Goal: Task Accomplishment & Management: Use online tool/utility

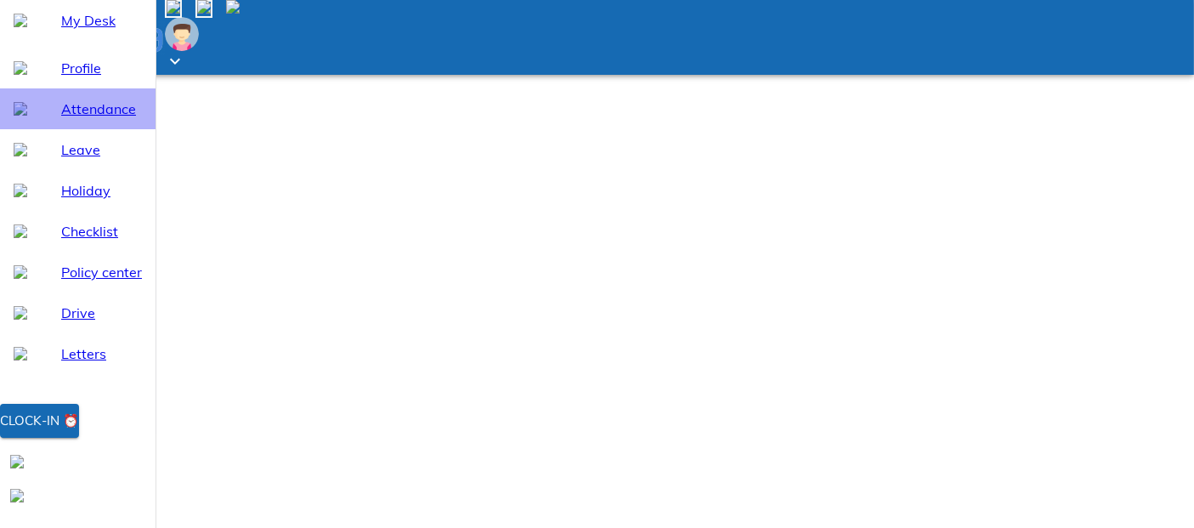
click at [77, 119] on span "Attendance" at bounding box center [101, 109] width 81 height 20
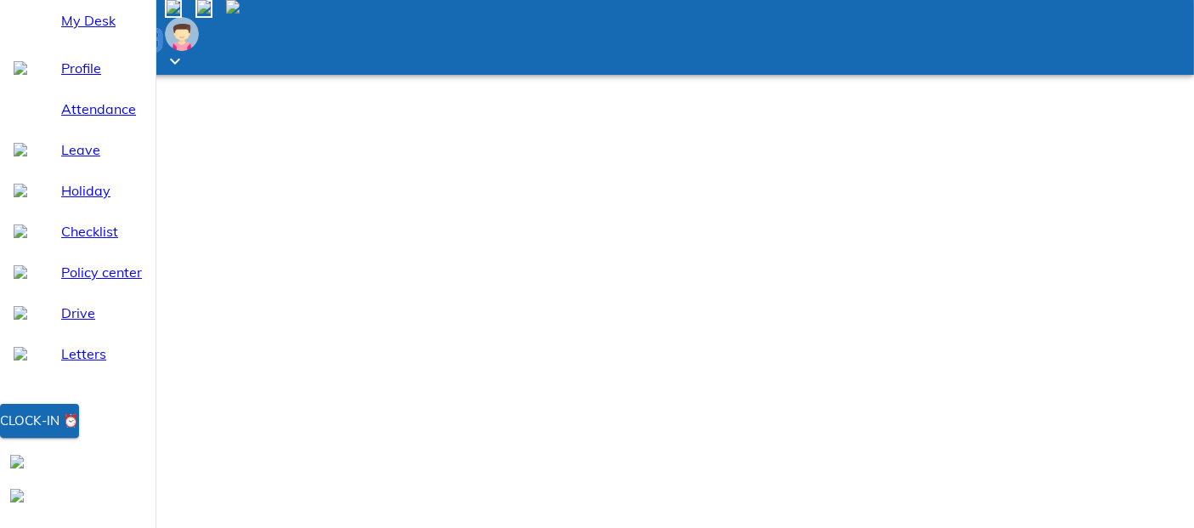
select select "8"
click at [79, 432] on span "Clock-in ⏰" at bounding box center [39, 421] width 79 height 22
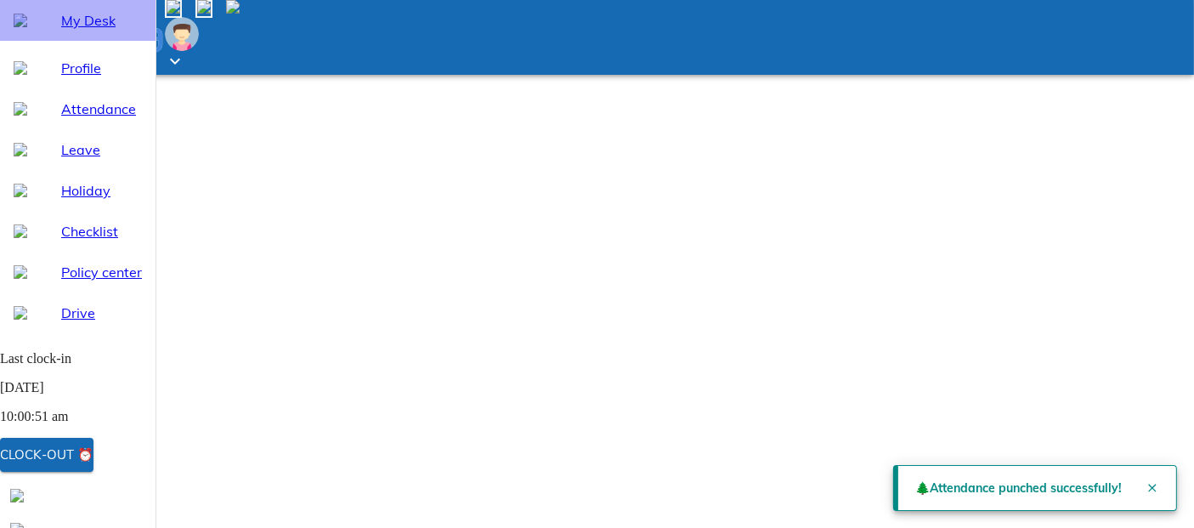
click at [71, 41] on div "My Desk" at bounding box center [77, 20] width 155 height 41
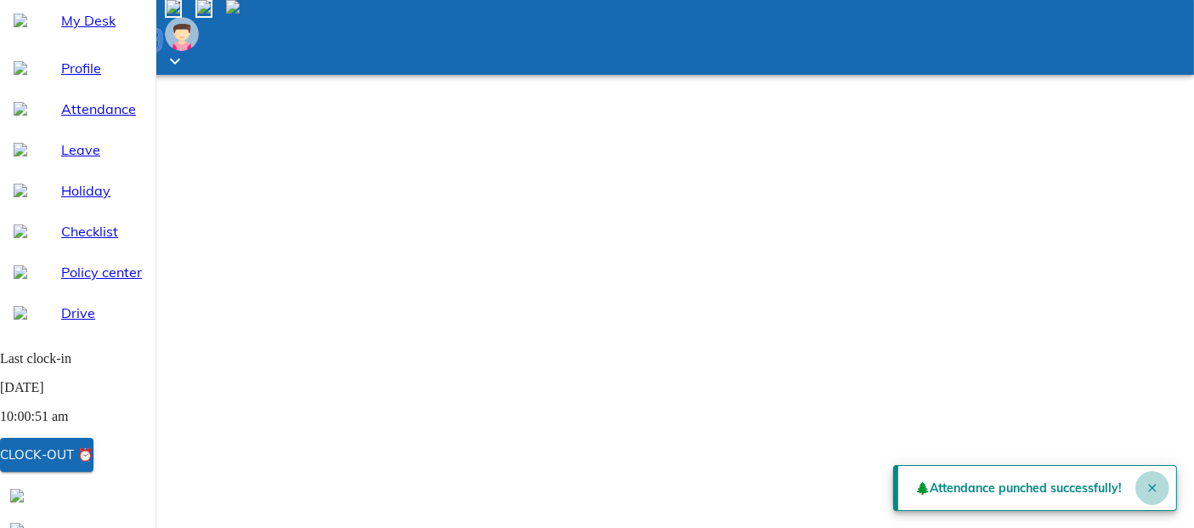
click at [1149, 484] on icon "Close" at bounding box center [1152, 487] width 8 height 8
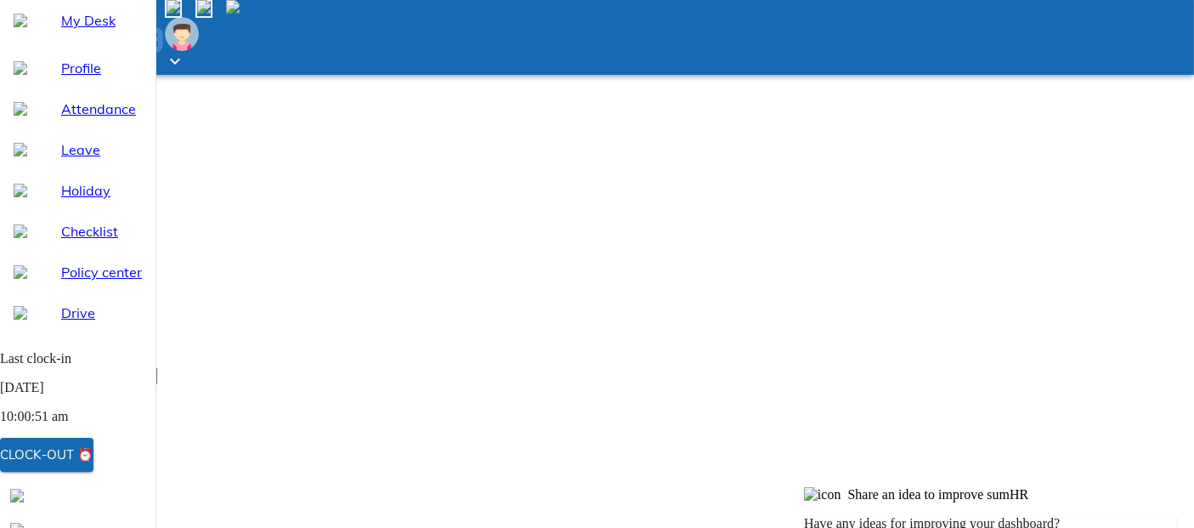
scroll to position [162, 0]
